Goal: Task Accomplishment & Management: Manage account settings

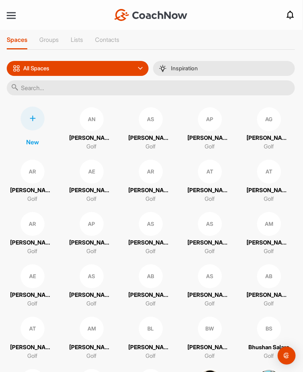
click at [9, 15] on div at bounding box center [11, 15] width 9 height 1
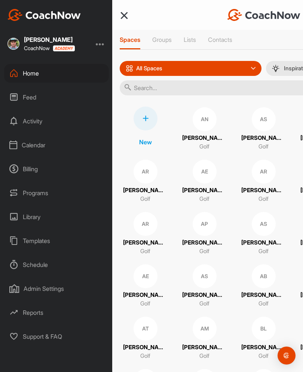
click at [27, 144] on div "Calendar" at bounding box center [56, 145] width 105 height 19
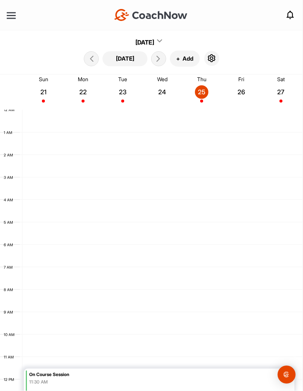
scroll to position [129, 0]
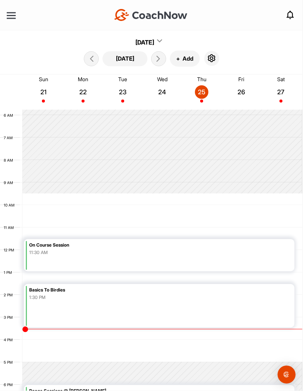
click at [208, 56] on icon "button" at bounding box center [211, 58] width 9 height 9
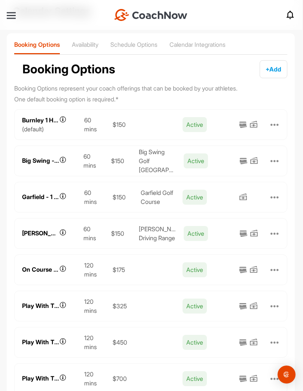
scroll to position [44, 0]
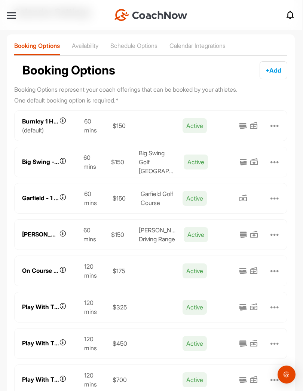
click at [85, 45] on p "Availability" at bounding box center [85, 45] width 27 height 7
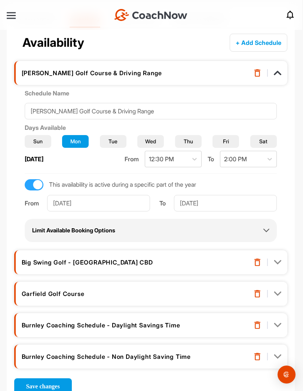
scroll to position [71, 0]
click at [279, 73] on img at bounding box center [277, 72] width 7 height 7
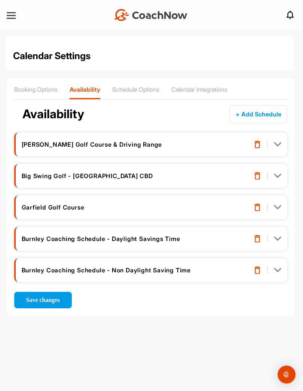
click at [280, 236] on img at bounding box center [277, 238] width 7 height 7
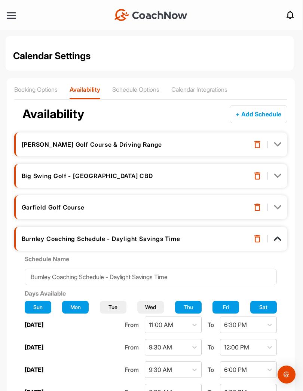
click at [279, 235] on img at bounding box center [277, 238] width 7 height 7
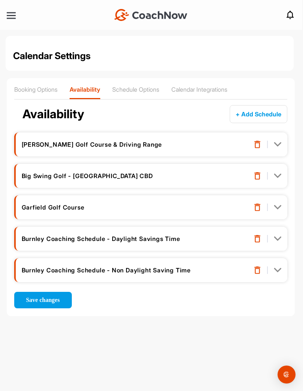
click at [277, 235] on img at bounding box center [277, 238] width 7 height 7
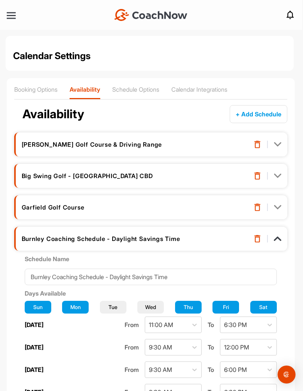
click at [196, 233] on div "Burnley Coaching Schedule - Daylight Savings Time" at bounding box center [150, 239] width 273 height 24
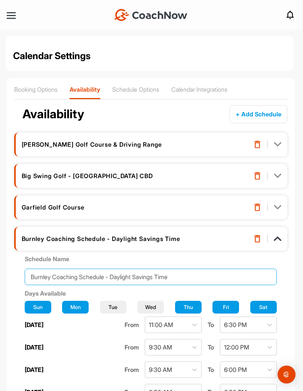
click at [170, 279] on input "Burnley Coaching Schedule - Daylight Savings Time" at bounding box center [151, 277] width 252 height 16
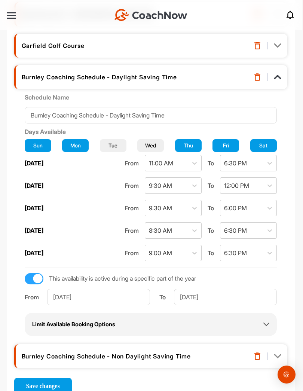
scroll to position [161, 0]
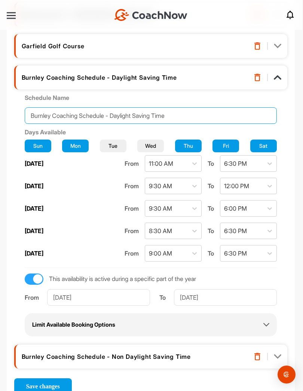
type input "Burnley Coaching Schedule - Daylight Saving Time"
click at [53, 372] on span "Save changes" at bounding box center [43, 386] width 34 height 6
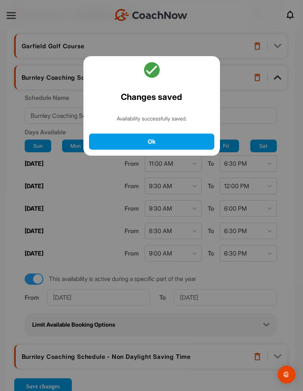
click at [103, 134] on button "Ok" at bounding box center [151, 142] width 125 height 16
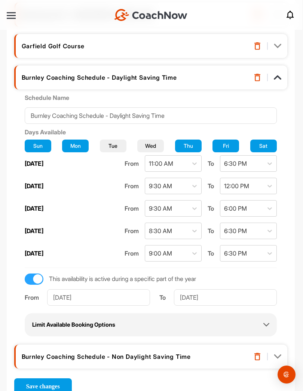
click at [274, 74] on img at bounding box center [277, 77] width 7 height 7
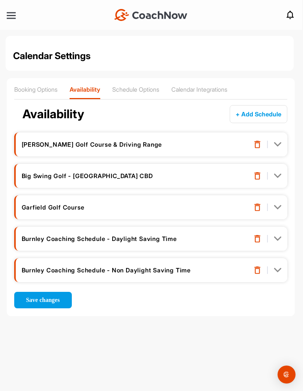
scroll to position [0, 0]
click at [27, 86] on p "Booking Options" at bounding box center [35, 89] width 43 height 7
